Goal: Task Accomplishment & Management: Manage account settings

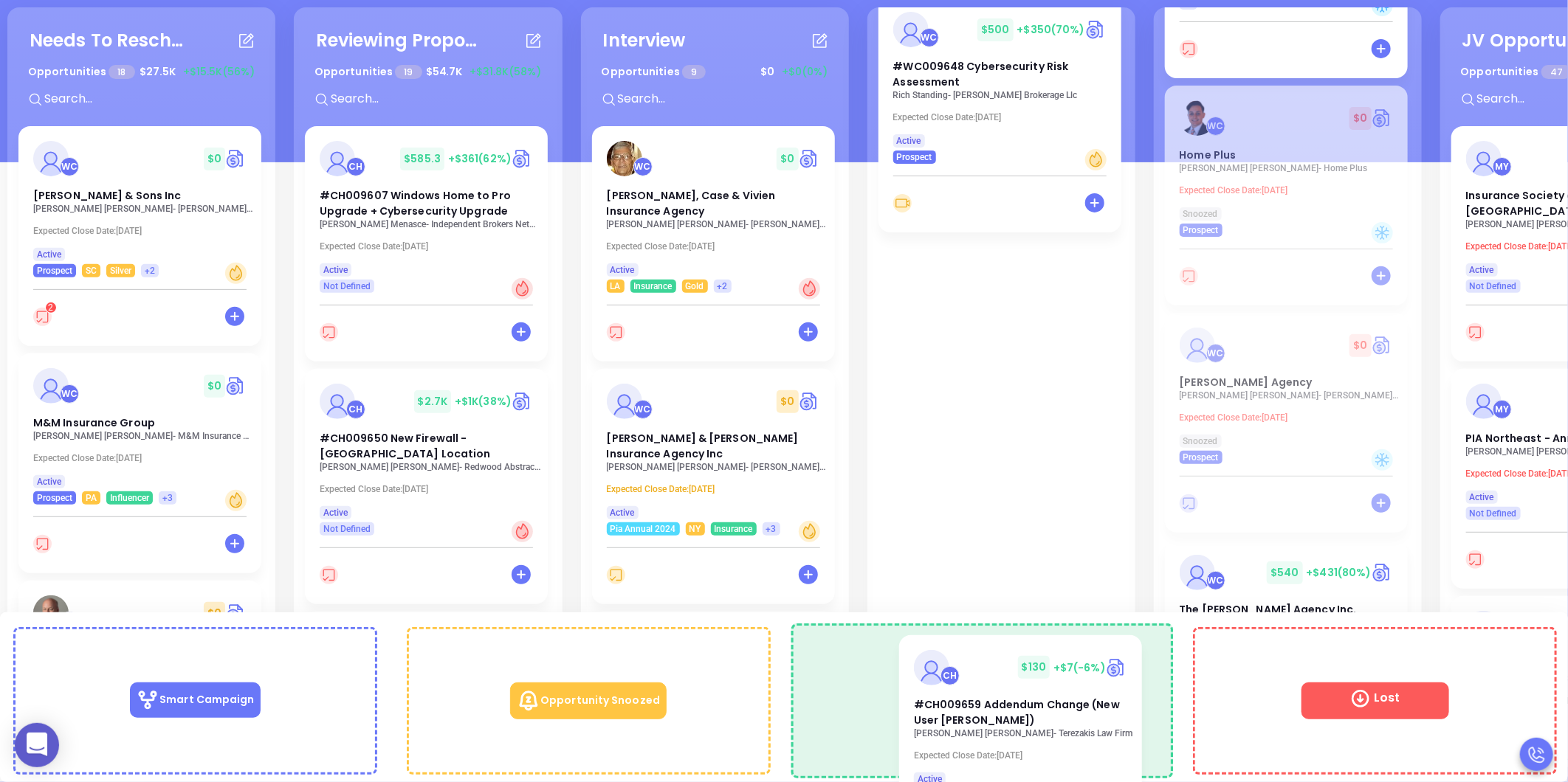
scroll to position [534, 0]
drag, startPoint x: 968, startPoint y: 449, endPoint x: 990, endPoint y: 688, distance: 240.0
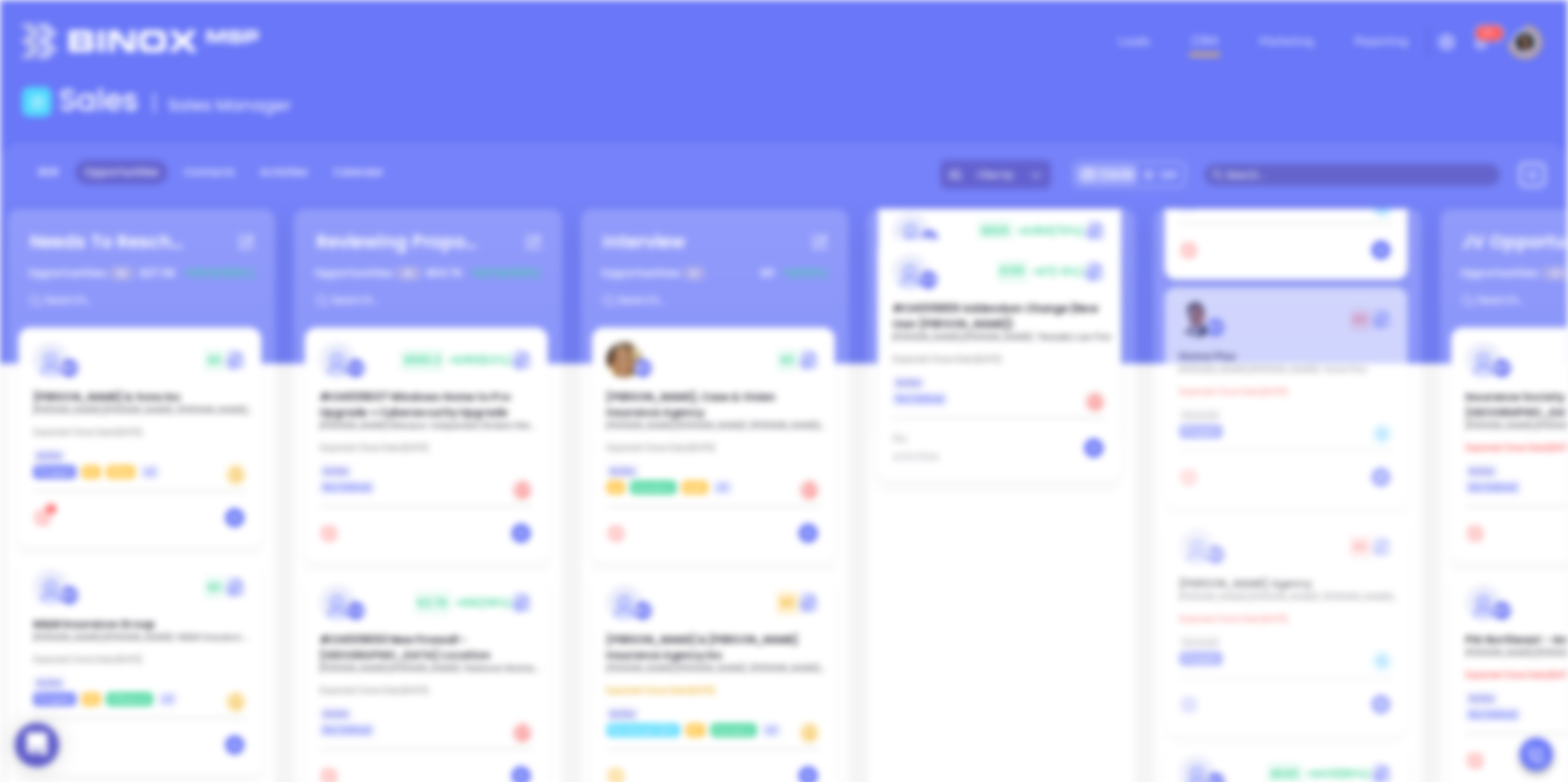
scroll to position [0, 0]
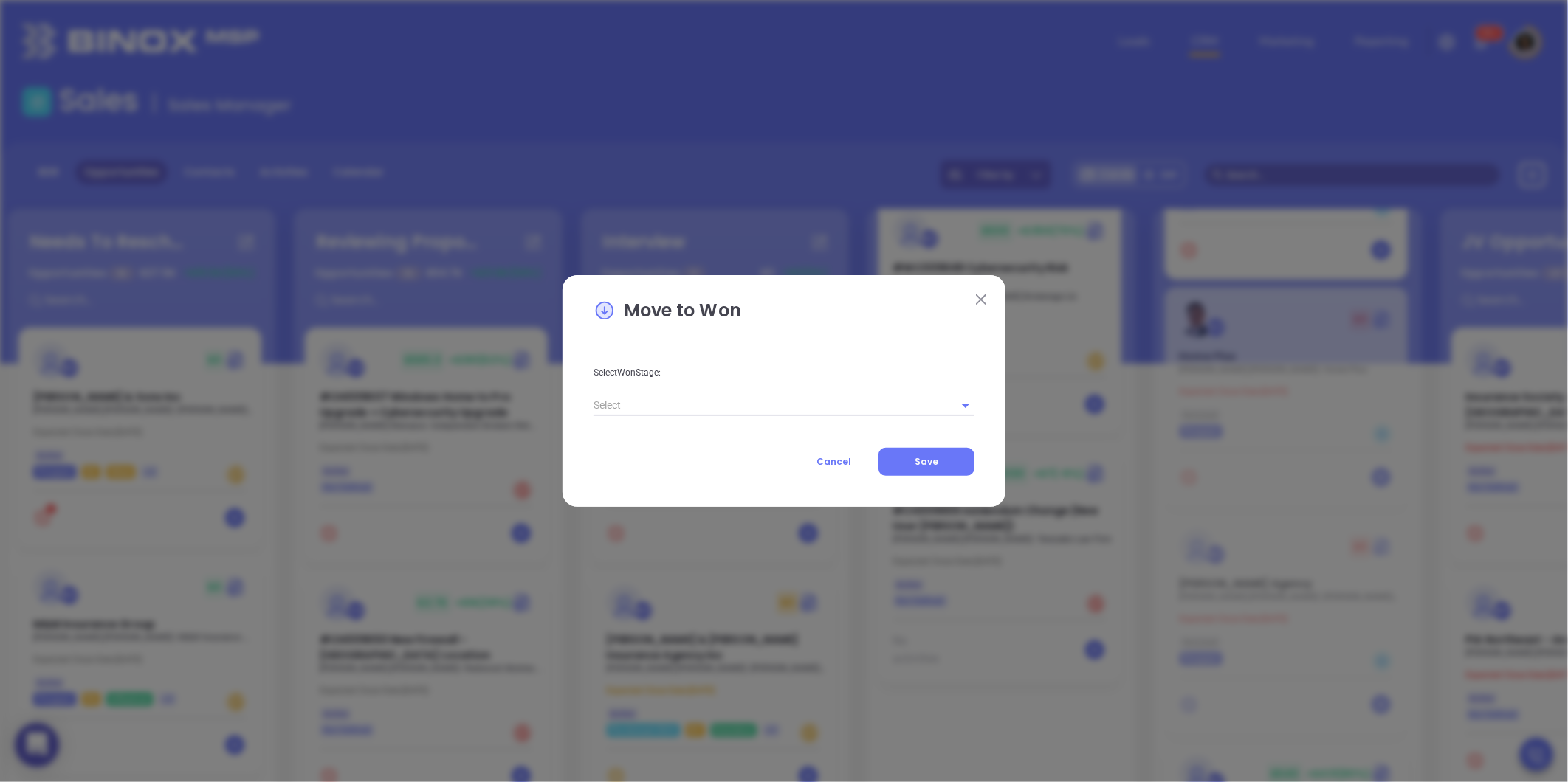
click at [706, 409] on input "text" at bounding box center [763, 405] width 339 height 21
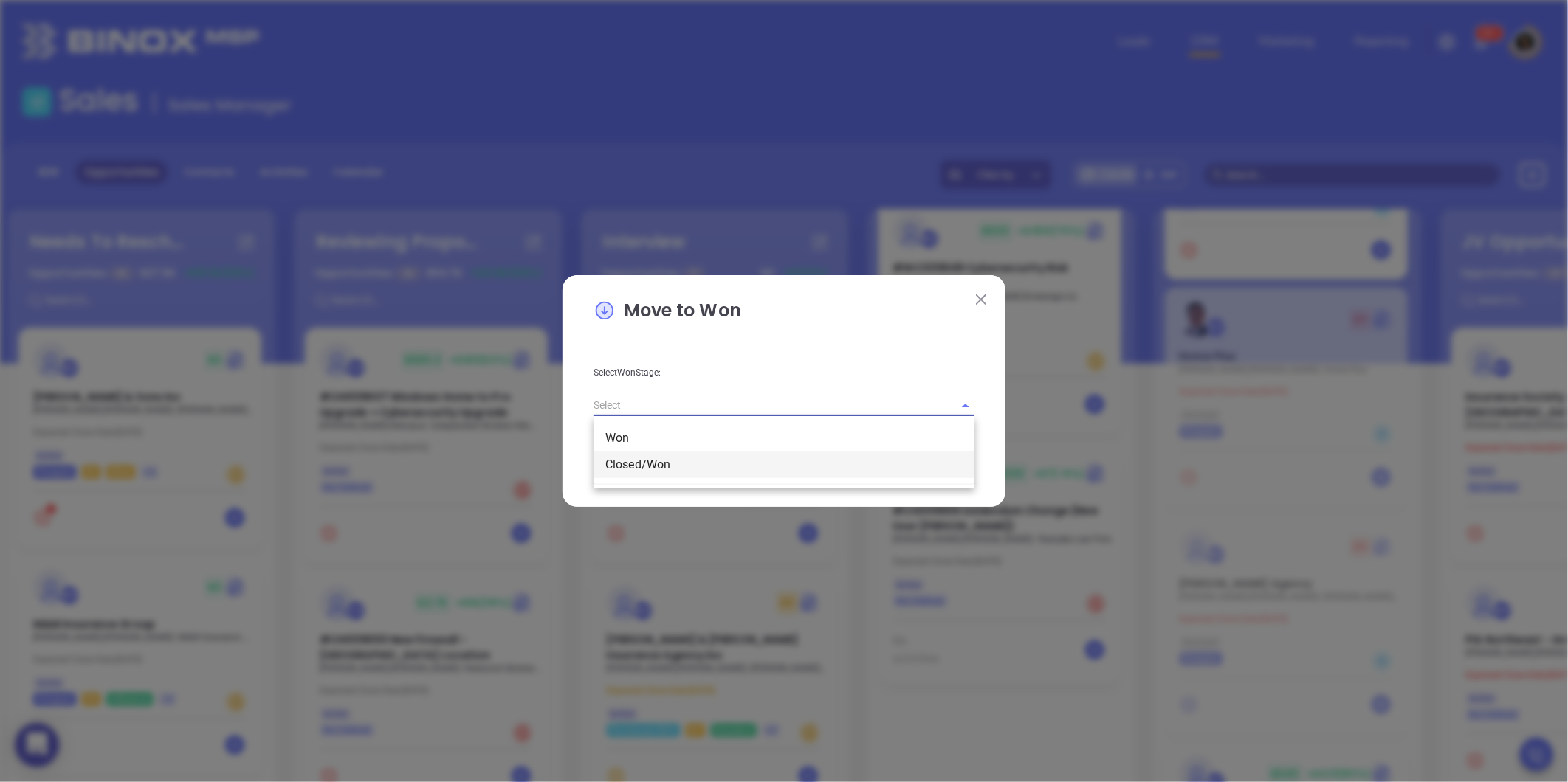
click at [669, 456] on li "Closed/Won" at bounding box center [783, 464] width 381 height 26
type input "Closed/Won"
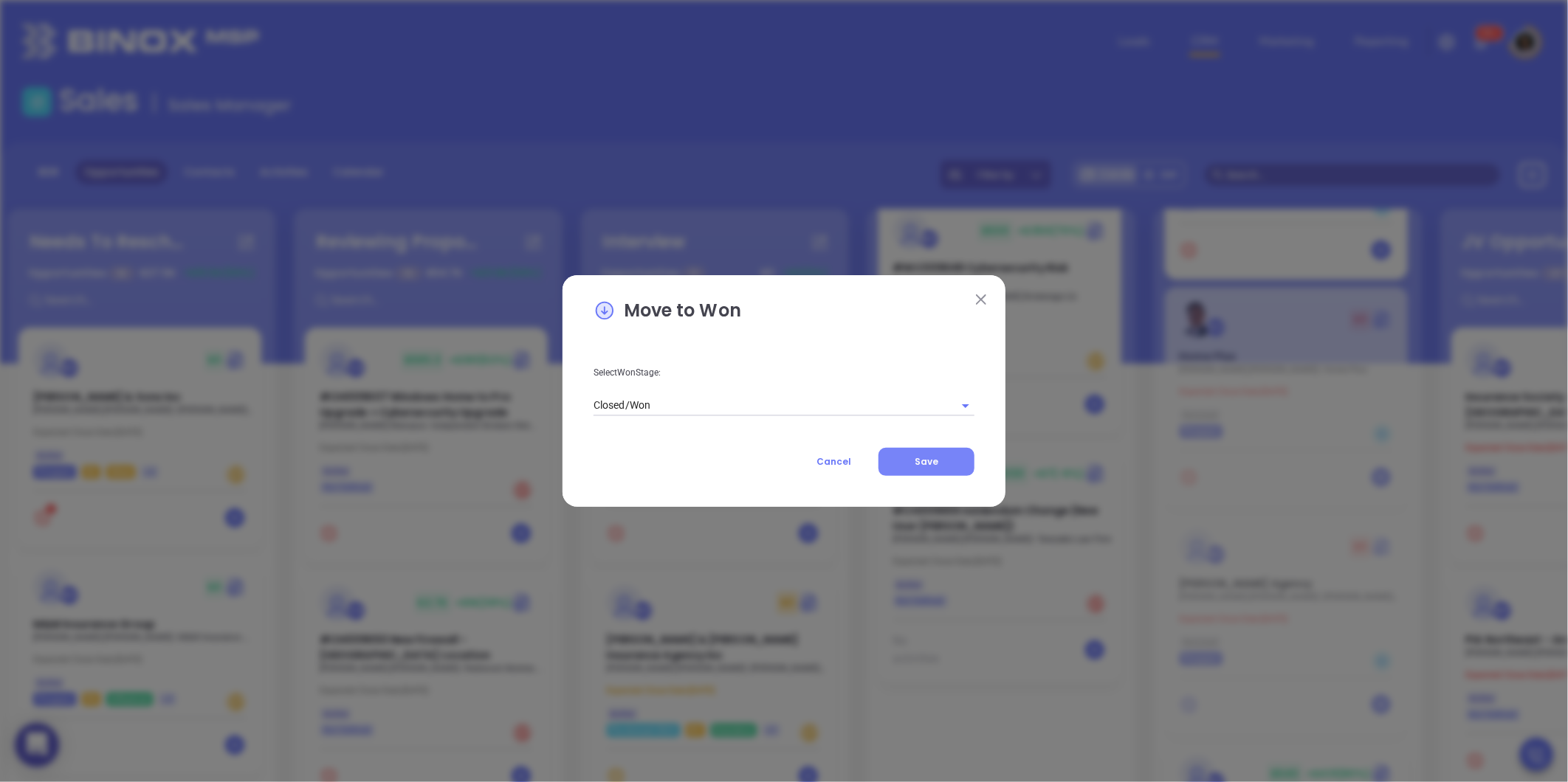
click at [933, 460] on span "Save" at bounding box center [927, 461] width 24 height 13
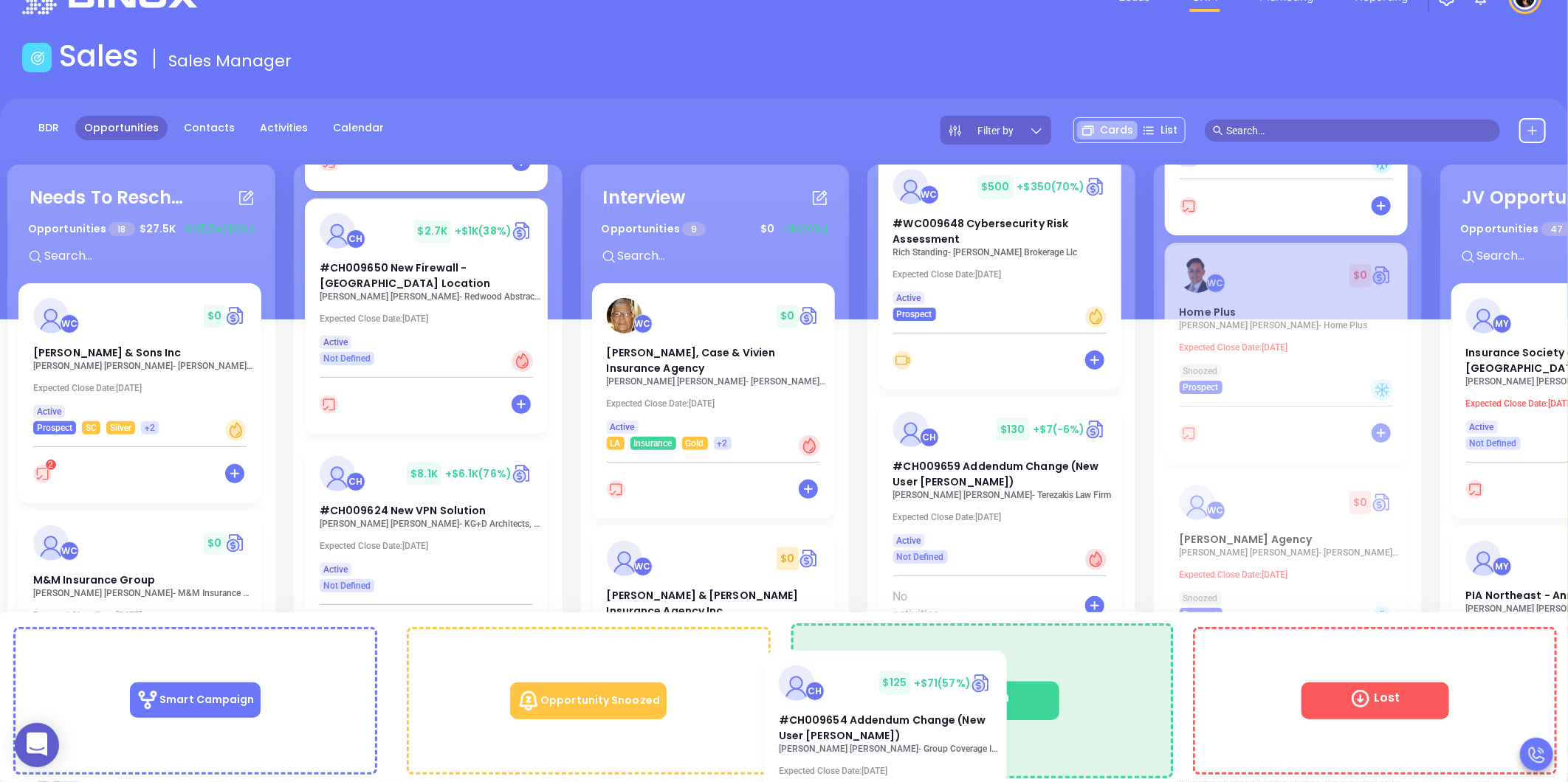
scroll to position [59, 0]
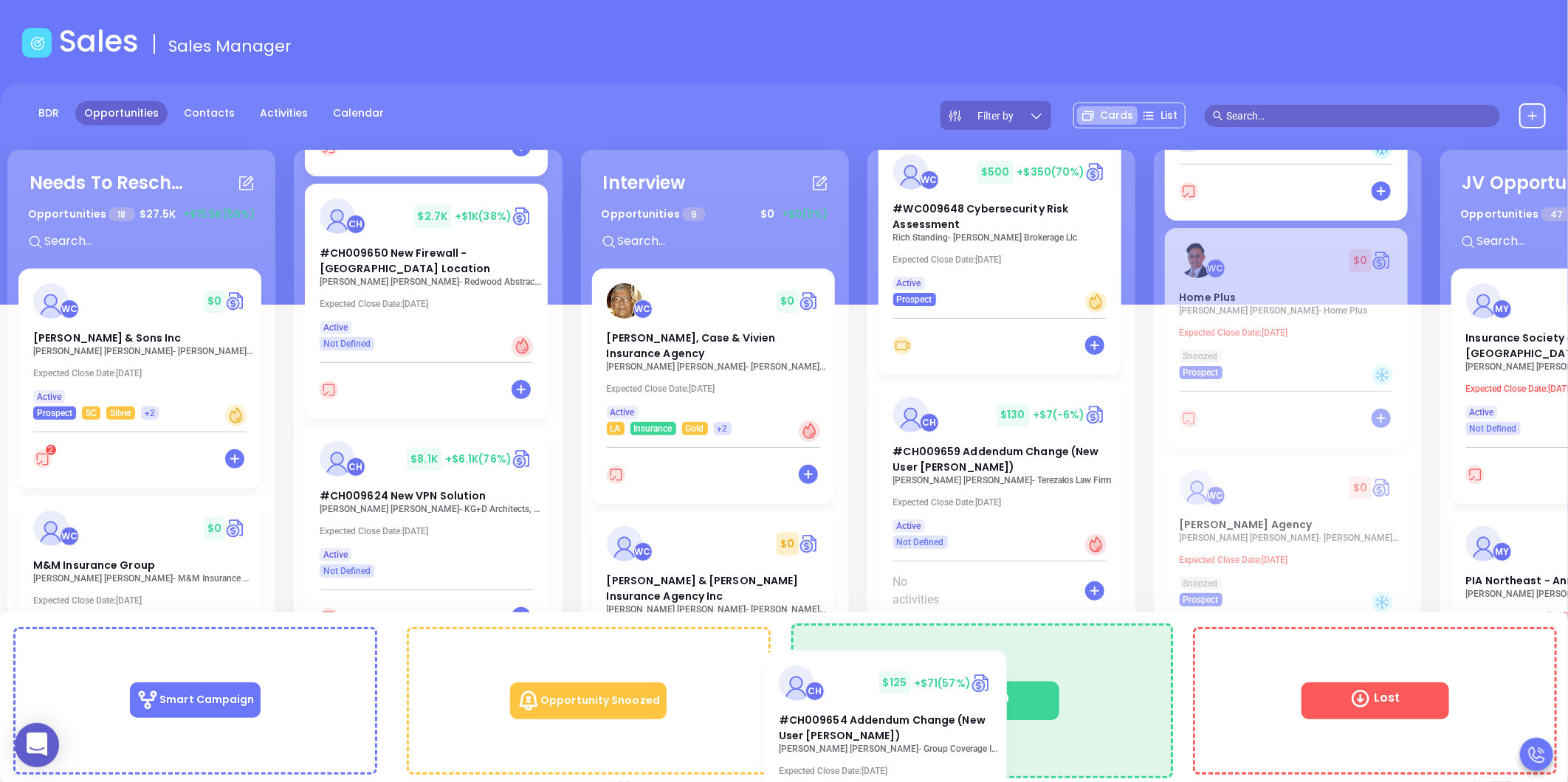
drag, startPoint x: 402, startPoint y: 526, endPoint x: 1028, endPoint y: 698, distance: 649.2
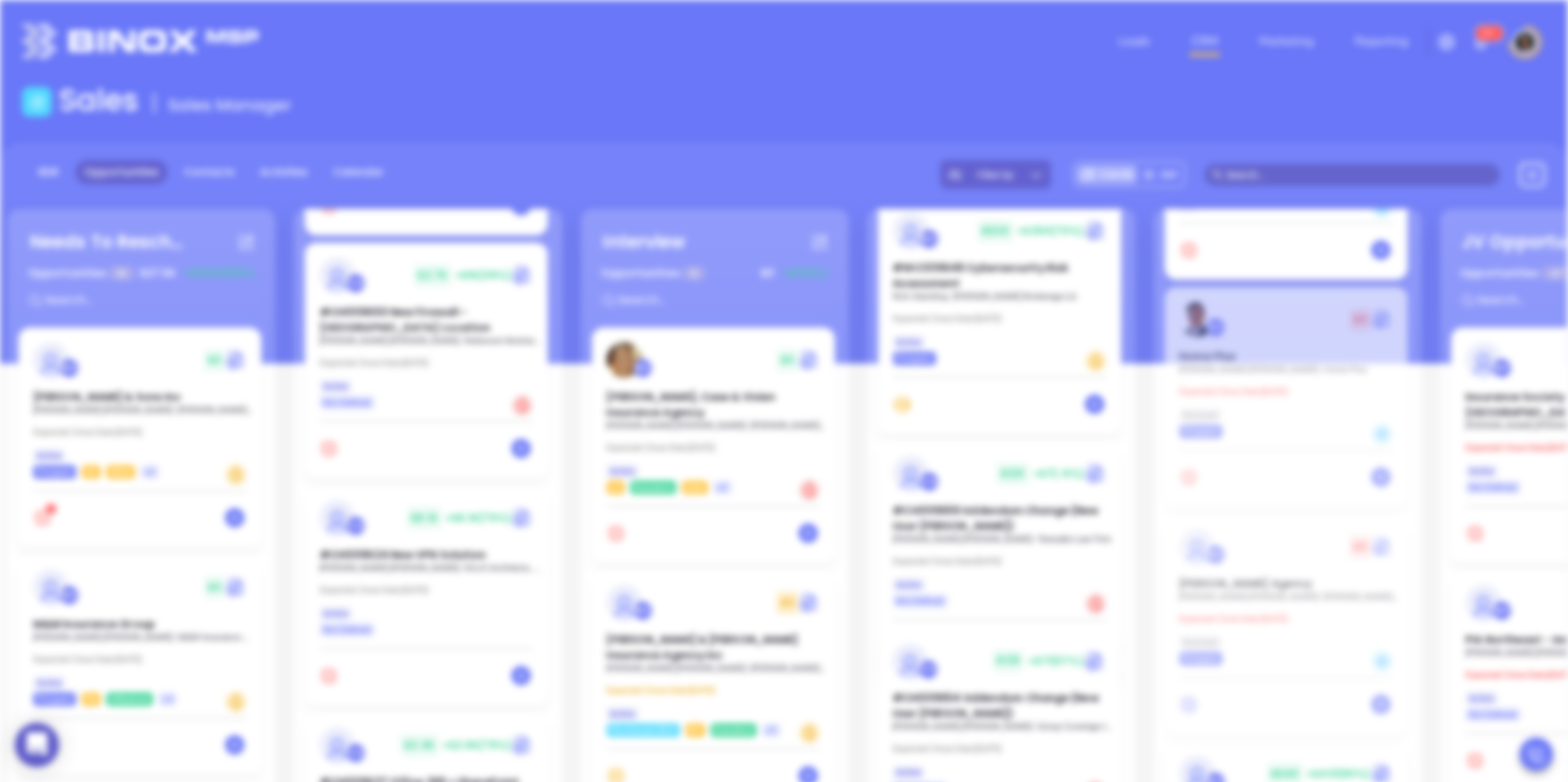
scroll to position [0, 0]
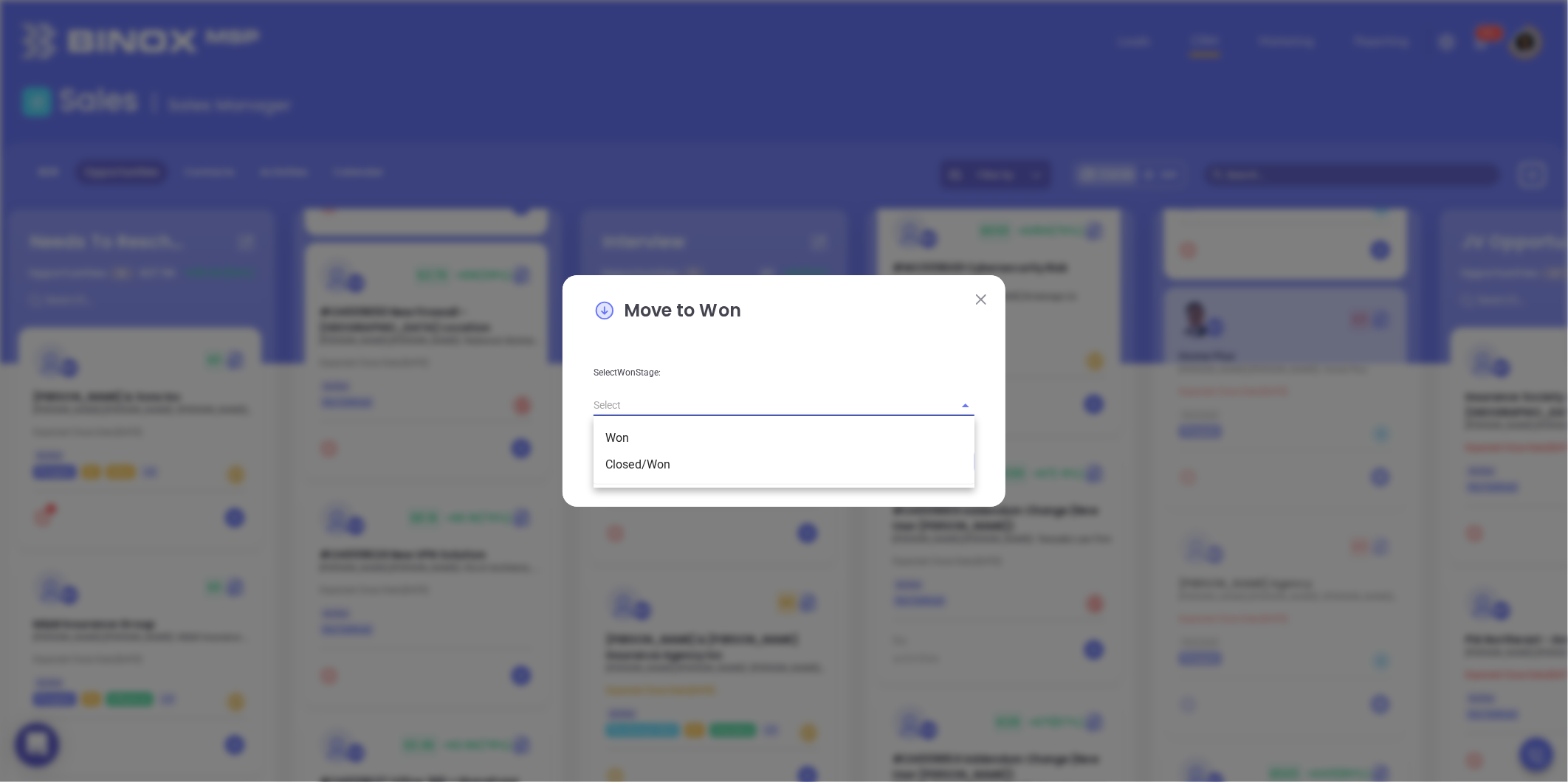
click at [766, 411] on input "text" at bounding box center [763, 405] width 339 height 21
click at [735, 457] on li "Closed/Won" at bounding box center [783, 464] width 381 height 26
type input "Closed/Won"
click at [920, 456] on span "Save" at bounding box center [927, 461] width 24 height 13
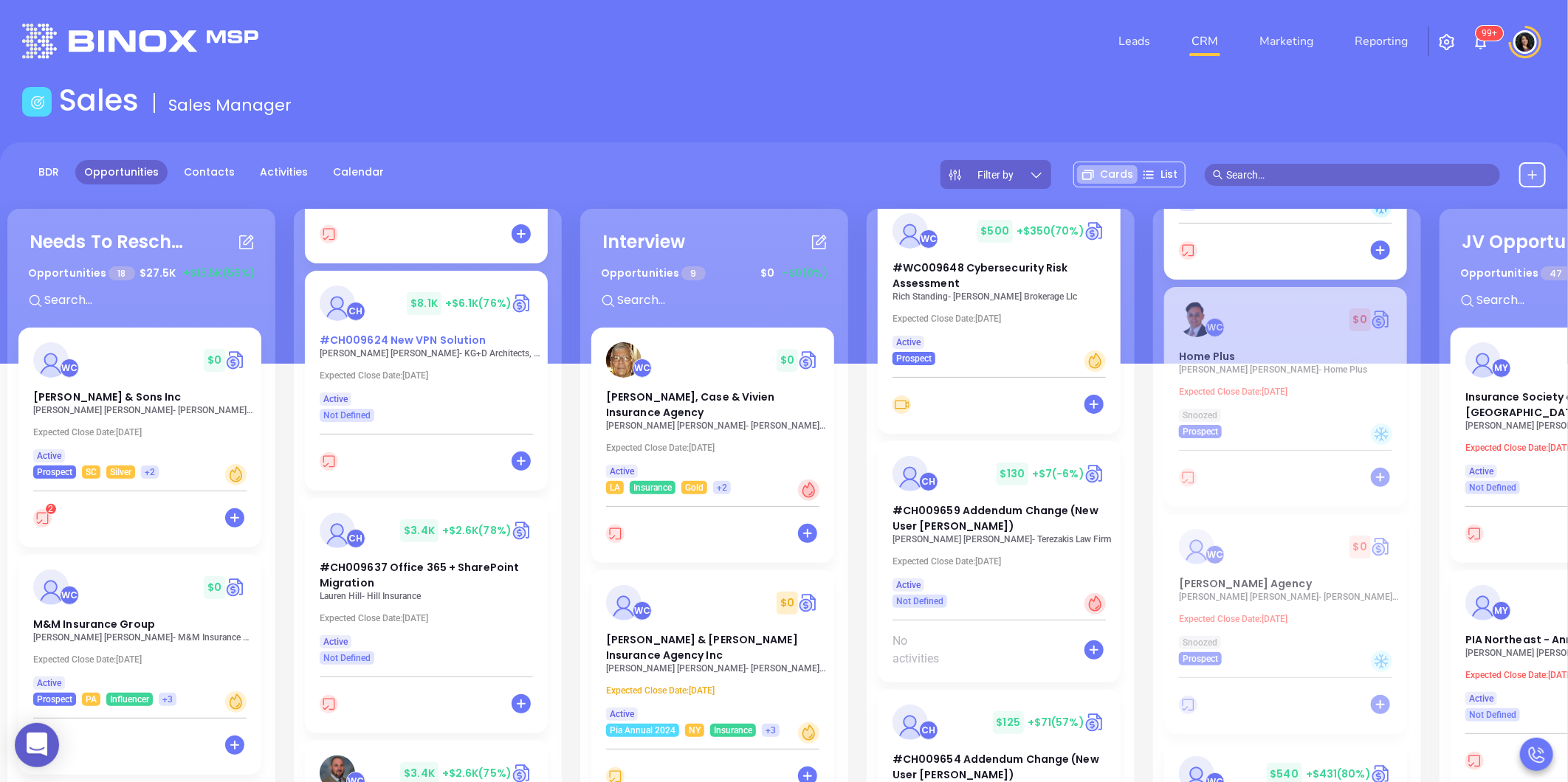
scroll to position [574, 0]
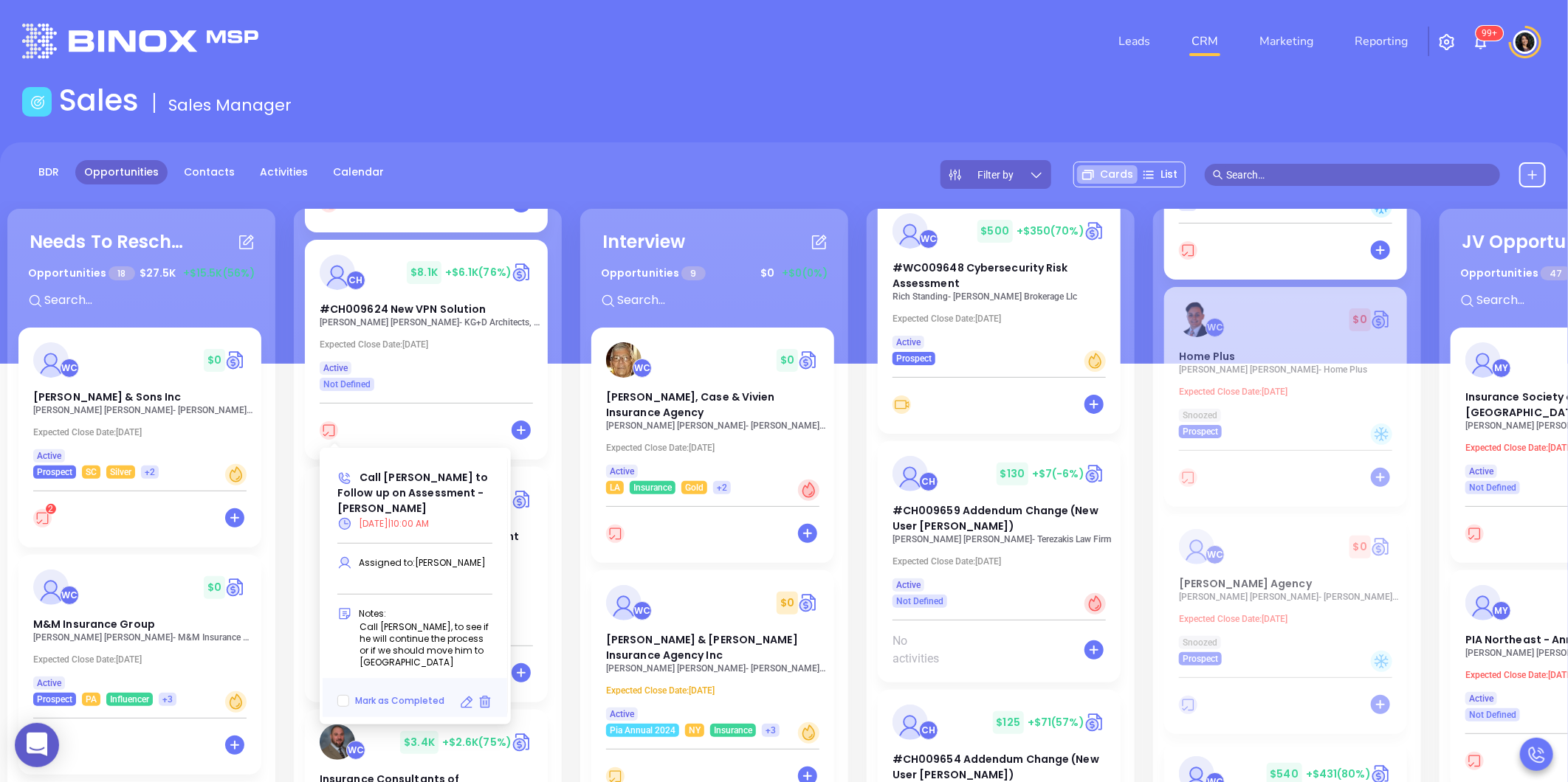
click at [469, 695] on icon at bounding box center [466, 702] width 14 height 14
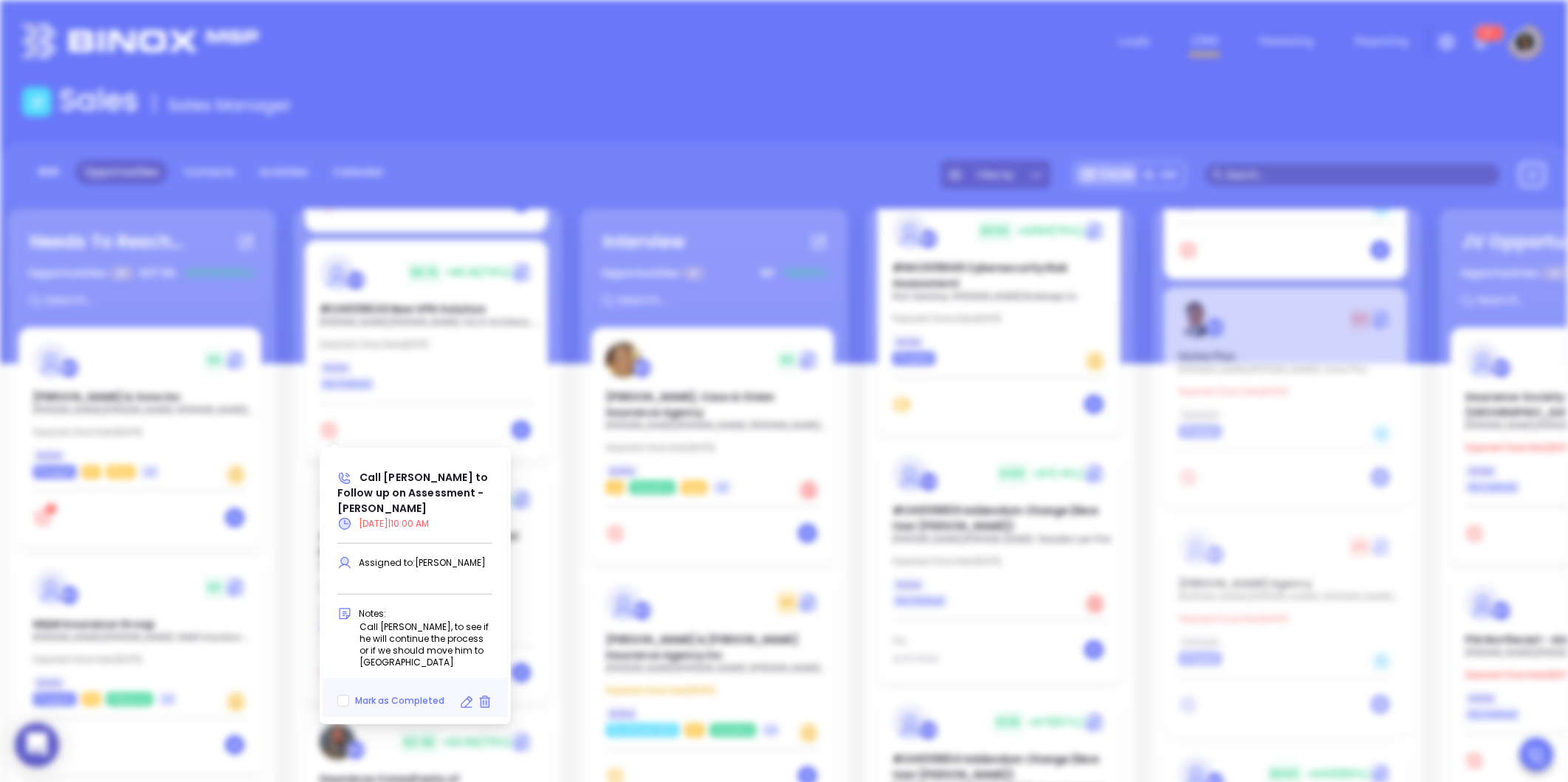
type input "[DATE]"
type input "Call [PERSON_NAME] to Follow up on Assessment - [PERSON_NAME]"
type input "Call"
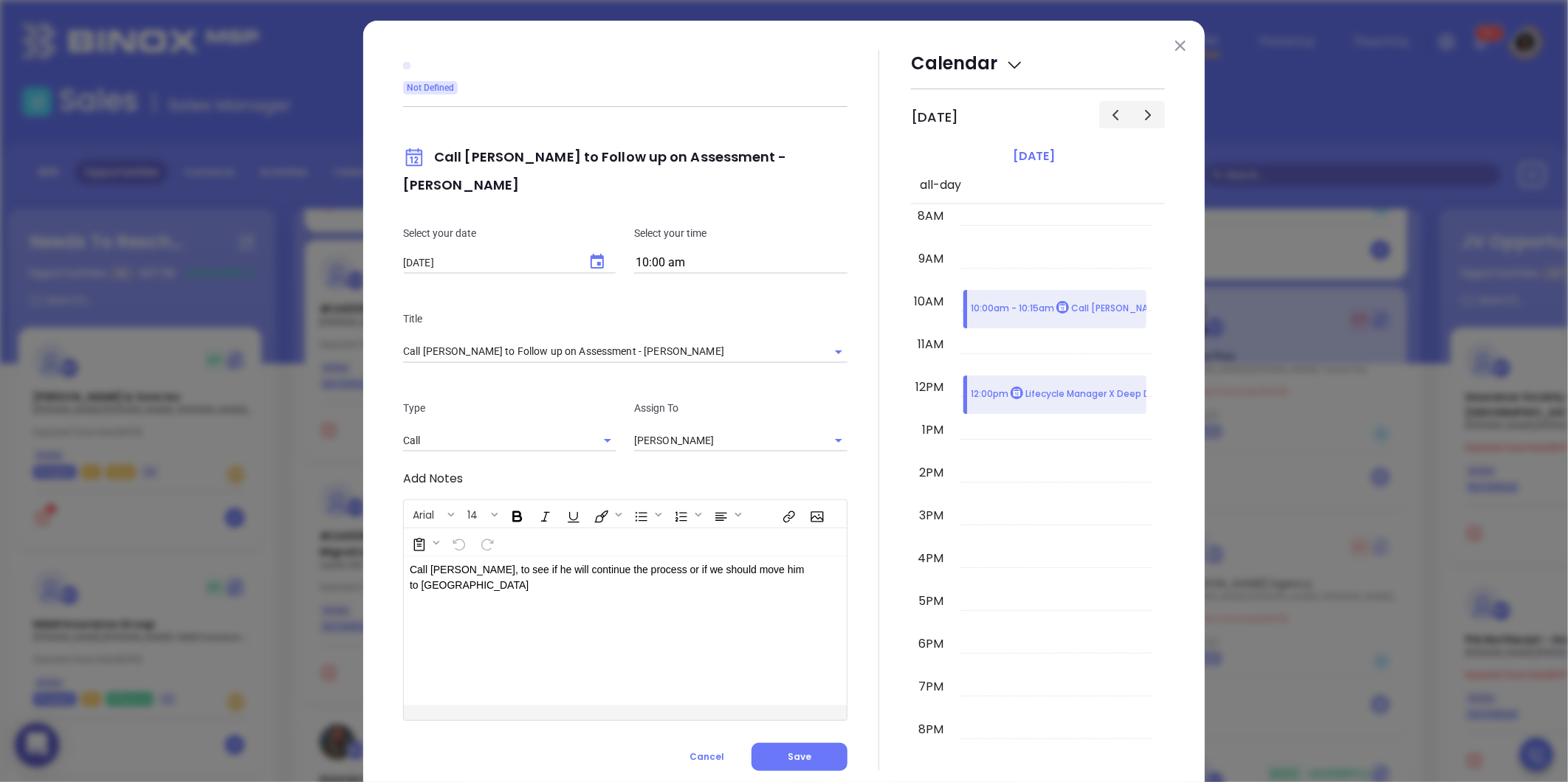
type input "[PERSON_NAME]"
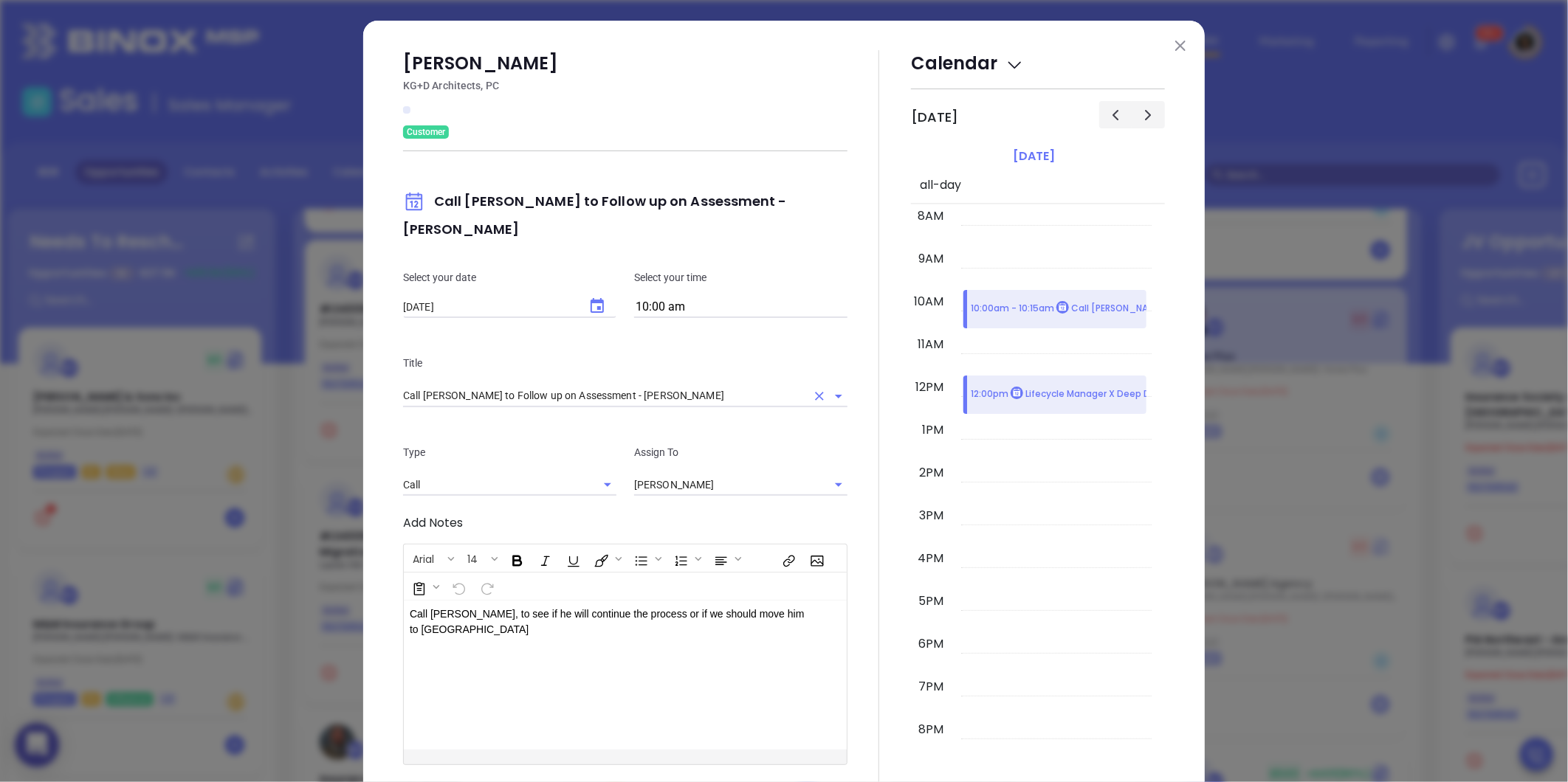
click at [608, 386] on input "Call [PERSON_NAME] to Follow up on Assessment - [PERSON_NAME]" at bounding box center [605, 396] width 403 height 21
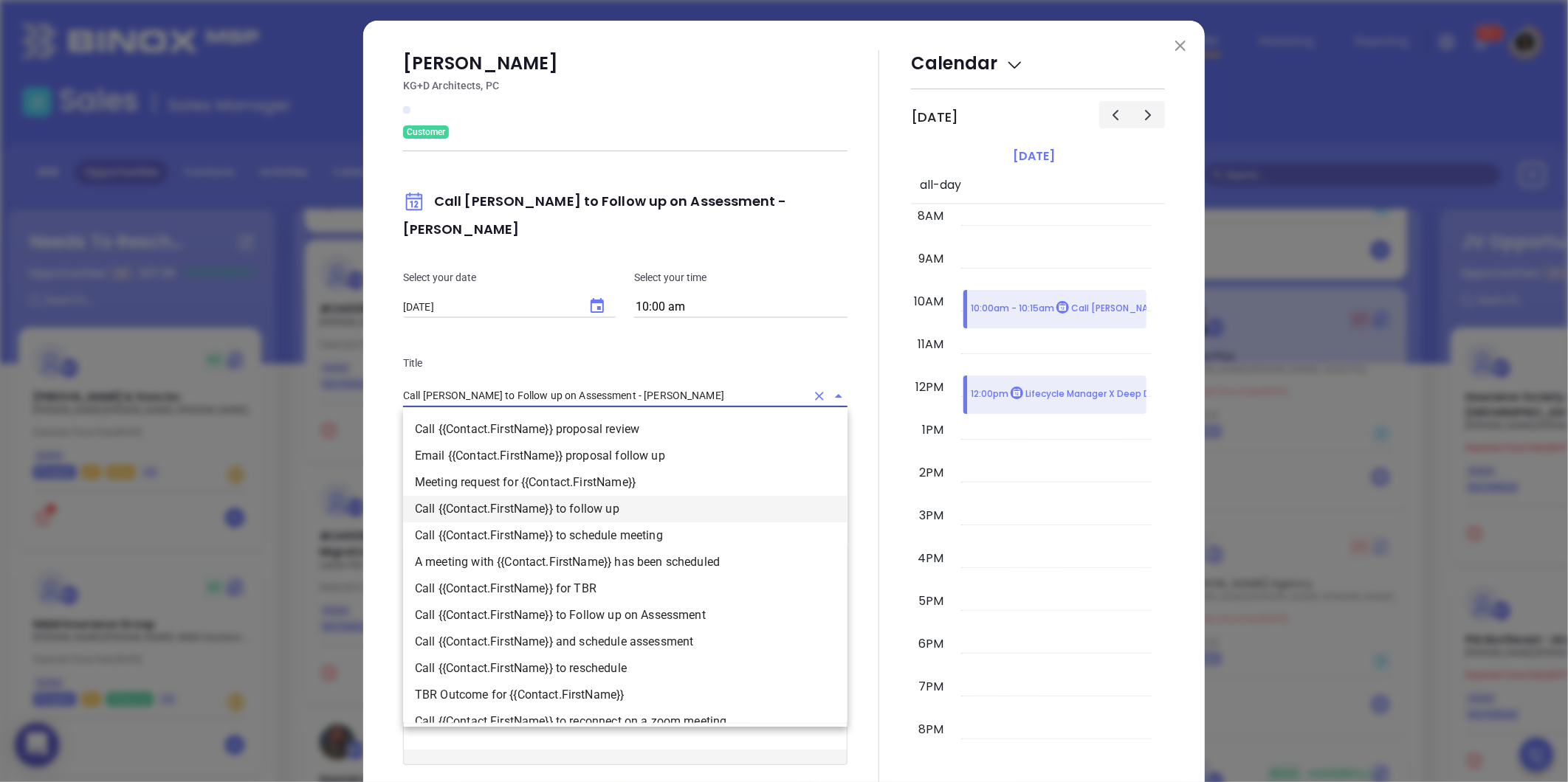
click at [635, 496] on li "Call {{Contact.FirstName}} to follow up" at bounding box center [625, 509] width 445 height 26
type input "Call [PERSON_NAME] to follow up"
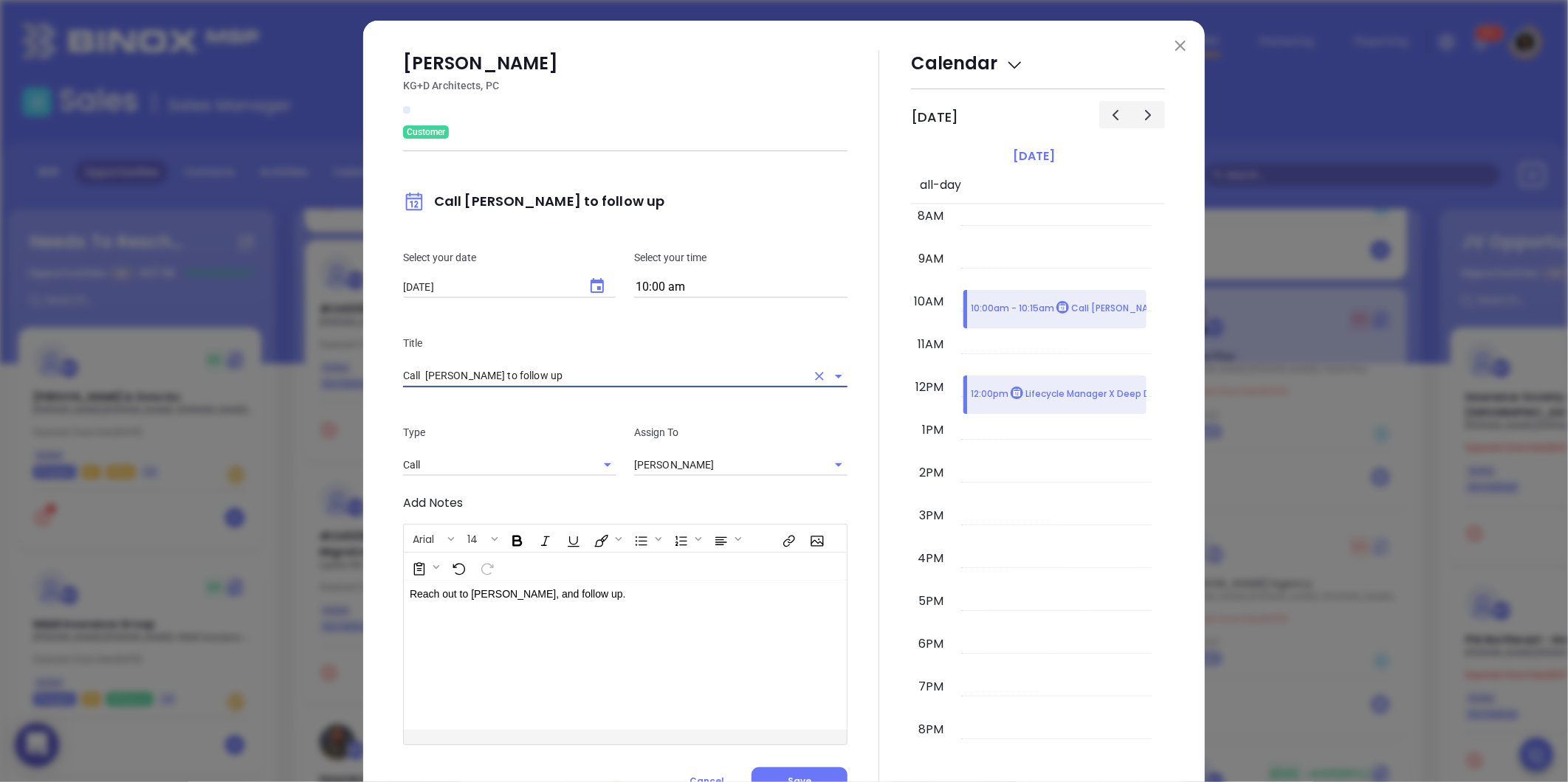
click at [600, 286] on button "Choose date, selected date is Sep 11, 2025" at bounding box center [597, 286] width 35 height 35
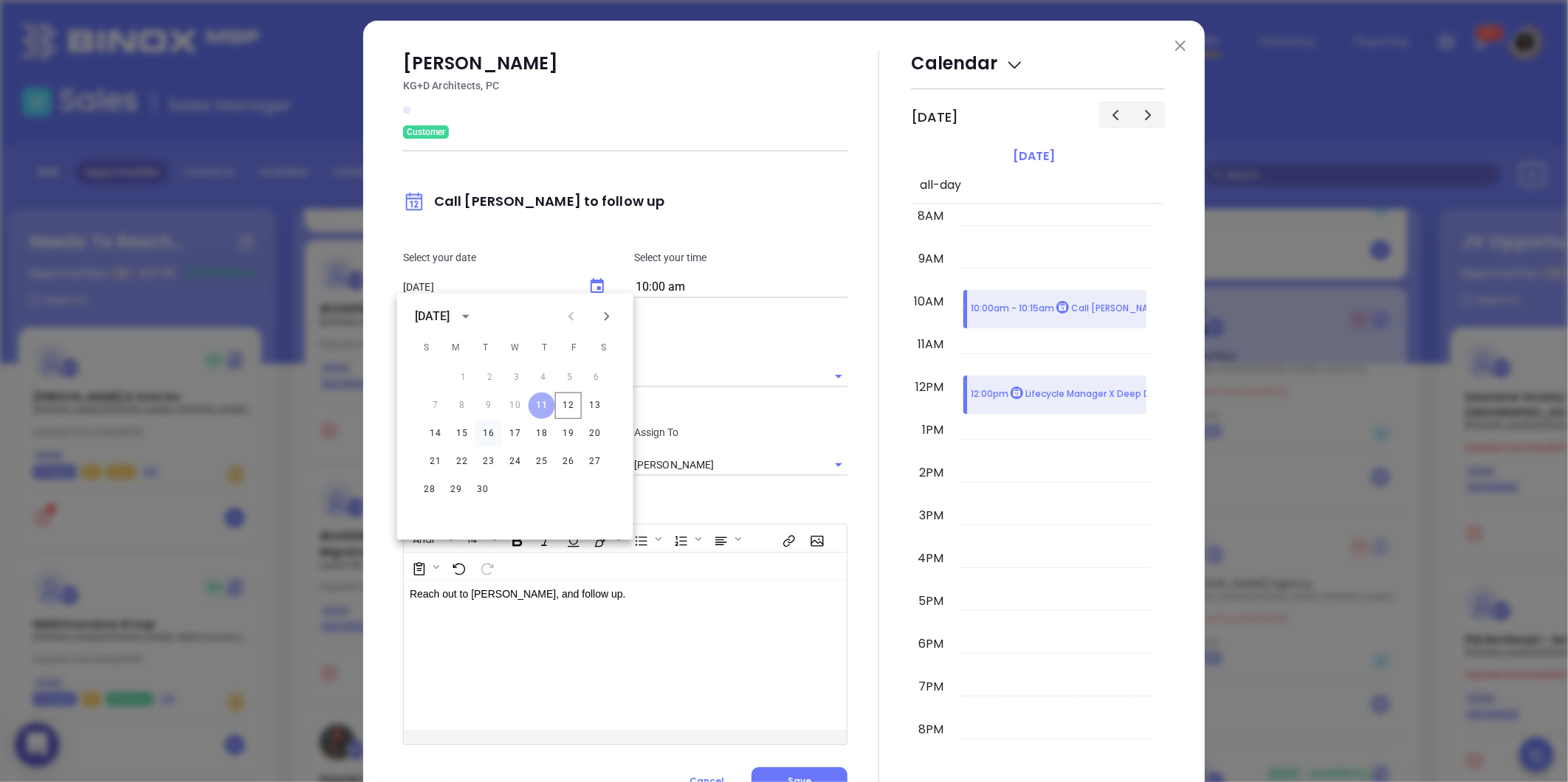
click at [481, 439] on button "16" at bounding box center [488, 434] width 26 height 26
type input "[DATE]"
click at [363, 465] on div "[PERSON_NAME] KG+D Architects, PC Customer Call [PERSON_NAME] to follow up Sele…" at bounding box center [783, 423] width 841 height 806
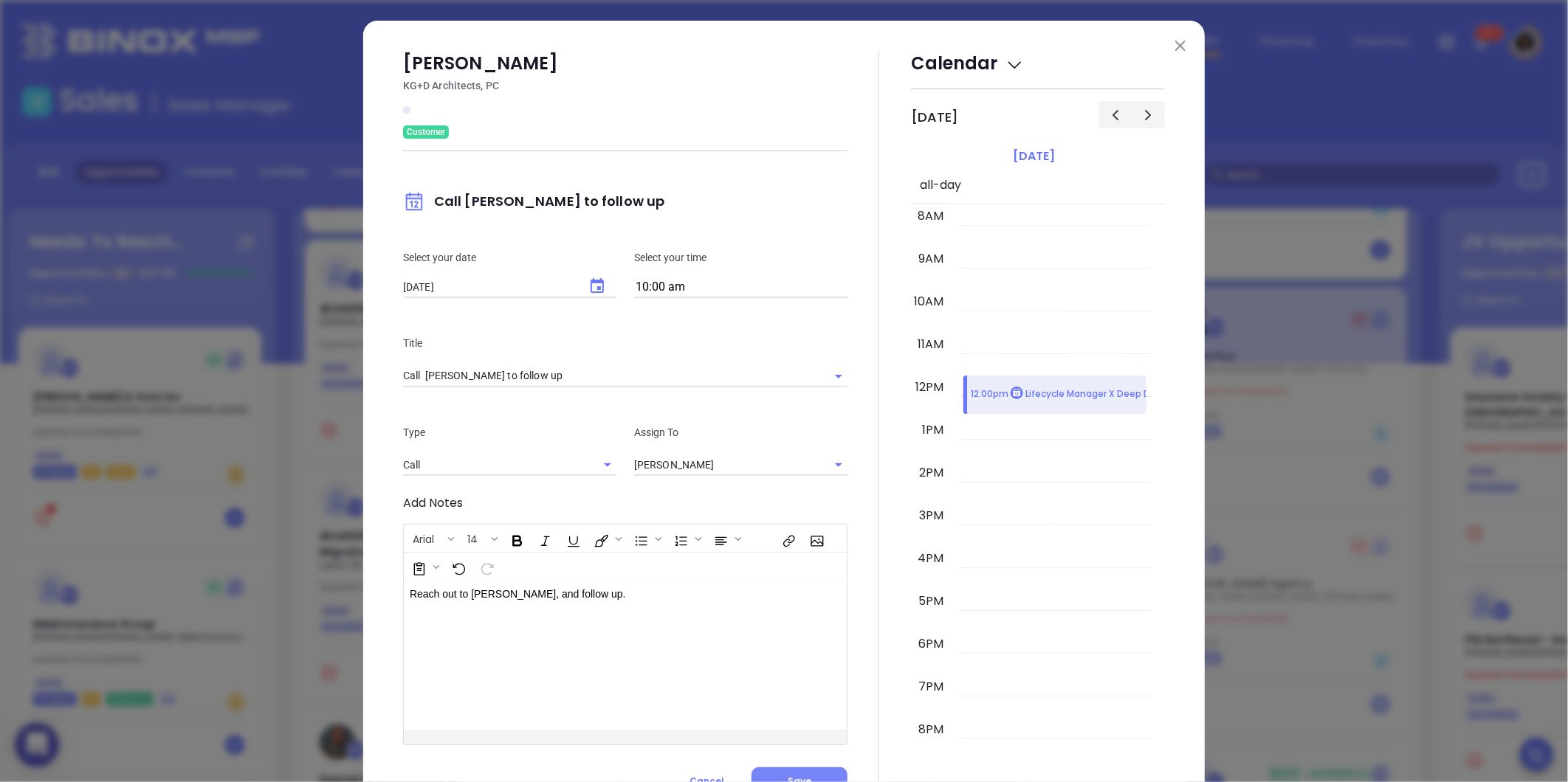
click at [776, 777] on button "Save" at bounding box center [800, 781] width 96 height 28
